Goal: Transaction & Acquisition: Register for event/course

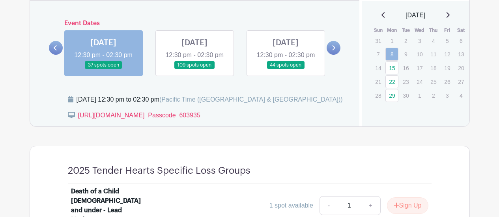
scroll to position [482, 0]
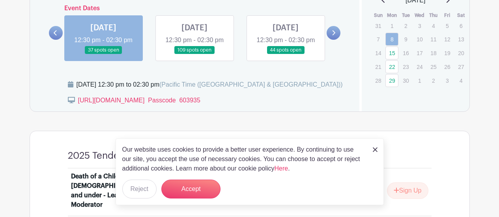
drag, startPoint x: 501, startPoint y: 23, endPoint x: 504, endPoint y: 73, distance: 50.5
click at [136, 192] on button "Reject" at bounding box center [139, 189] width 34 height 19
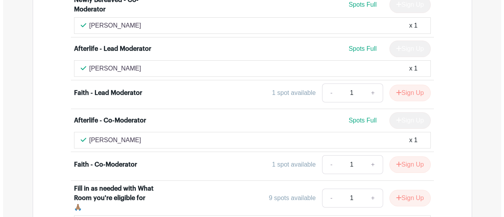
scroll to position [2448, 0]
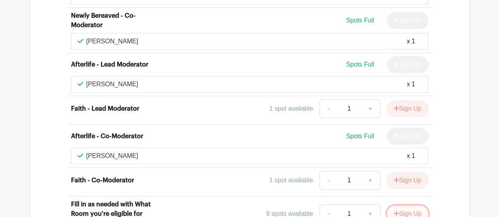
click at [409, 206] on button "Sign Up" at bounding box center [407, 214] width 41 height 17
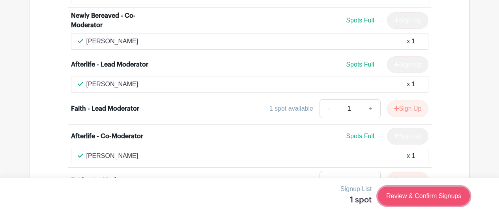
click at [421, 194] on link "Review & Confirm Signups" at bounding box center [423, 196] width 91 height 19
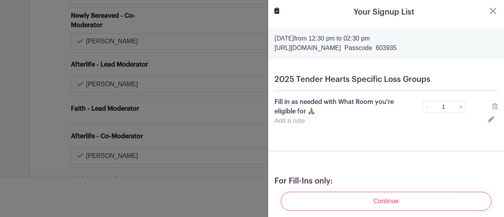
click at [286, 120] on link "Add a note" at bounding box center [290, 120] width 30 height 7
click at [293, 126] on input "text" at bounding box center [377, 125] width 204 height 19
click at [298, 129] on input "Eligiblhe Rooms: Deat" at bounding box center [377, 125] width 204 height 19
click at [342, 125] on input "Eligible Rooms: Deat" at bounding box center [377, 125] width 204 height 19
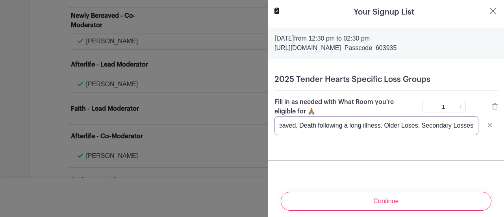
scroll to position [0, 332]
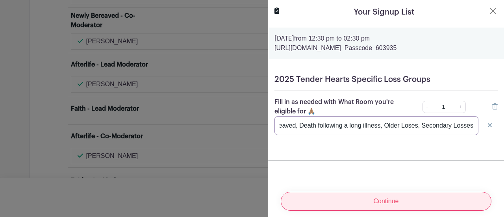
type input "Eligible Rooms: Death by Suicide, Anticipatory Grief, Death of a Partner (70+),…"
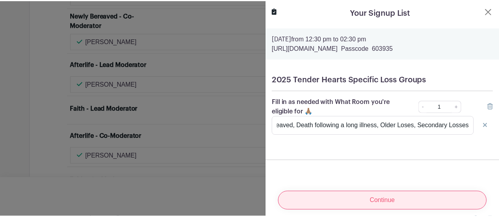
scroll to position [0, 0]
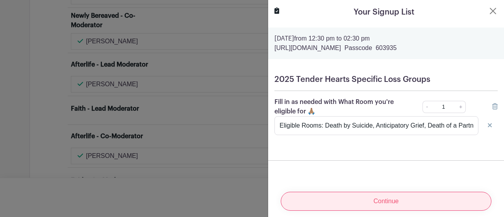
click at [380, 198] on input "Continue" at bounding box center [386, 201] width 211 height 19
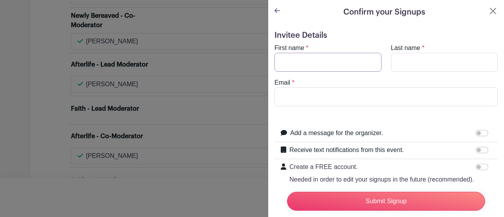
click at [293, 64] on input "First name" at bounding box center [328, 62] width 107 height 19
type input "[PERSON_NAME]"
type input "Tannam"
type input "[EMAIL_ADDRESS][DOMAIN_NAME]"
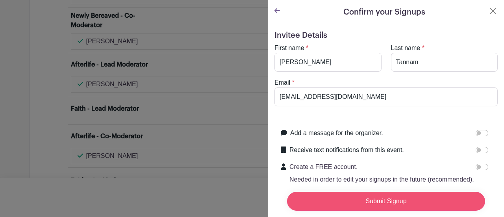
click at [376, 194] on input "Submit Signup" at bounding box center [386, 201] width 198 height 19
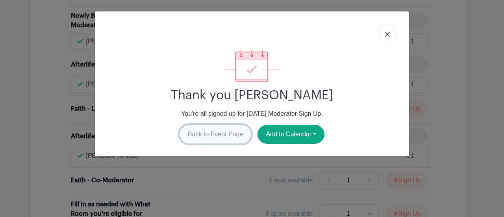
click at [216, 129] on link "Back to Event Page" at bounding box center [216, 134] width 72 height 19
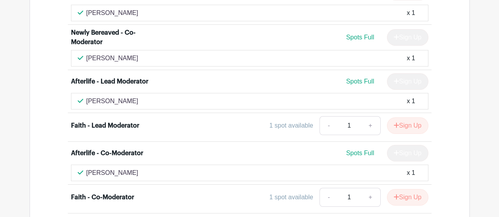
scroll to position [2436, 0]
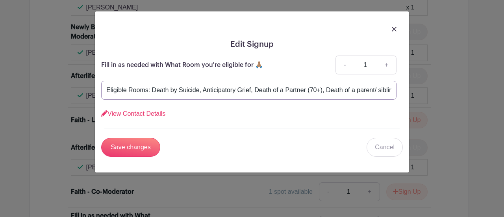
click at [254, 89] on input "Eligible Rooms: Death by Suicide, Anticipatory Grief, Death of a Partner (70+),…" at bounding box center [249, 90] width 296 height 19
type input "Eligible Rooms: Death by Suicide, Anticipatory Grief, [DEMOGRAPHIC_DATA], Death…"
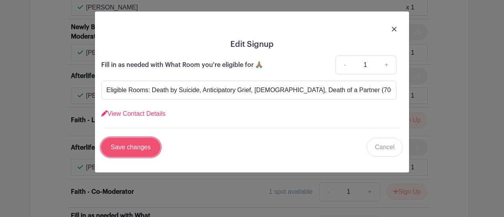
click at [130, 147] on input "Save changes" at bounding box center [130, 147] width 59 height 19
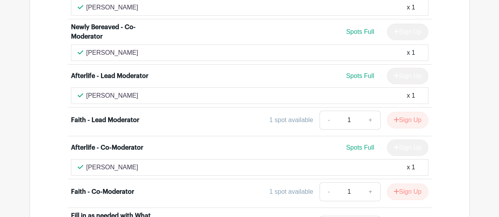
scroll to position [2468, 0]
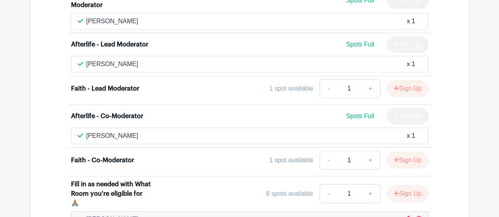
click at [407, 216] on icon at bounding box center [406, 219] width 6 height 6
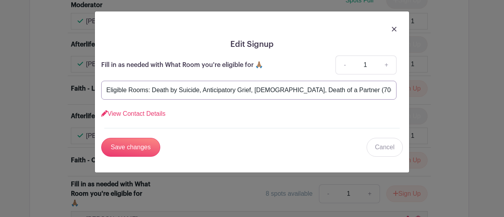
click at [279, 91] on input "Eligible Rooms: Death by Suicide, Anticipatory Grief, [DEMOGRAPHIC_DATA], Death…" at bounding box center [249, 90] width 296 height 19
type input "Eligible Rooms: Death by Suicide, Anticipatory Grief, [DEMOGRAPHIC_DATA], Multi…"
click at [126, 149] on input "Save changes" at bounding box center [130, 147] width 59 height 19
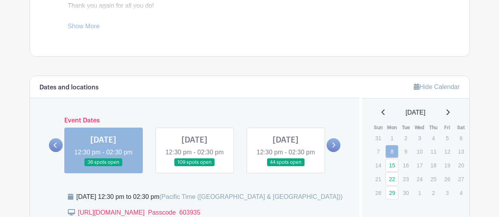
scroll to position [394, 0]
